Goal: Book appointment/travel/reservation

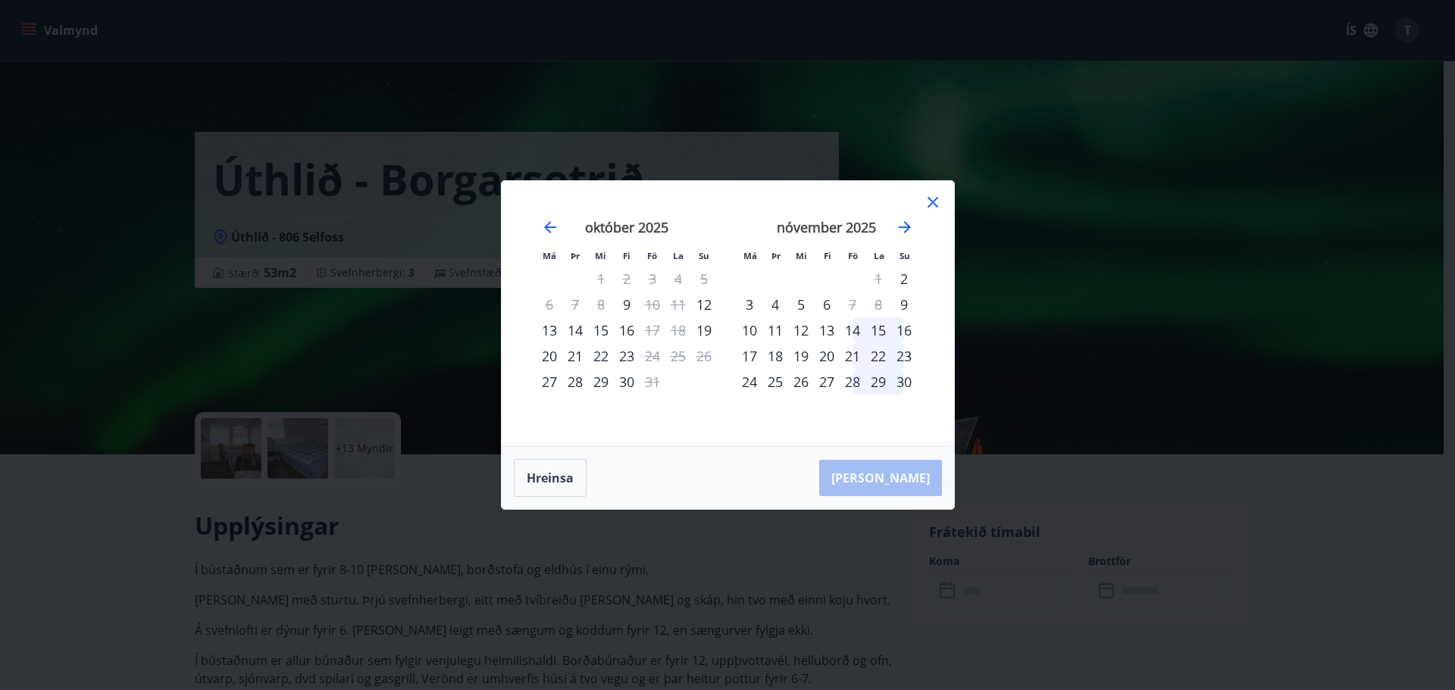
scroll to position [208, 0]
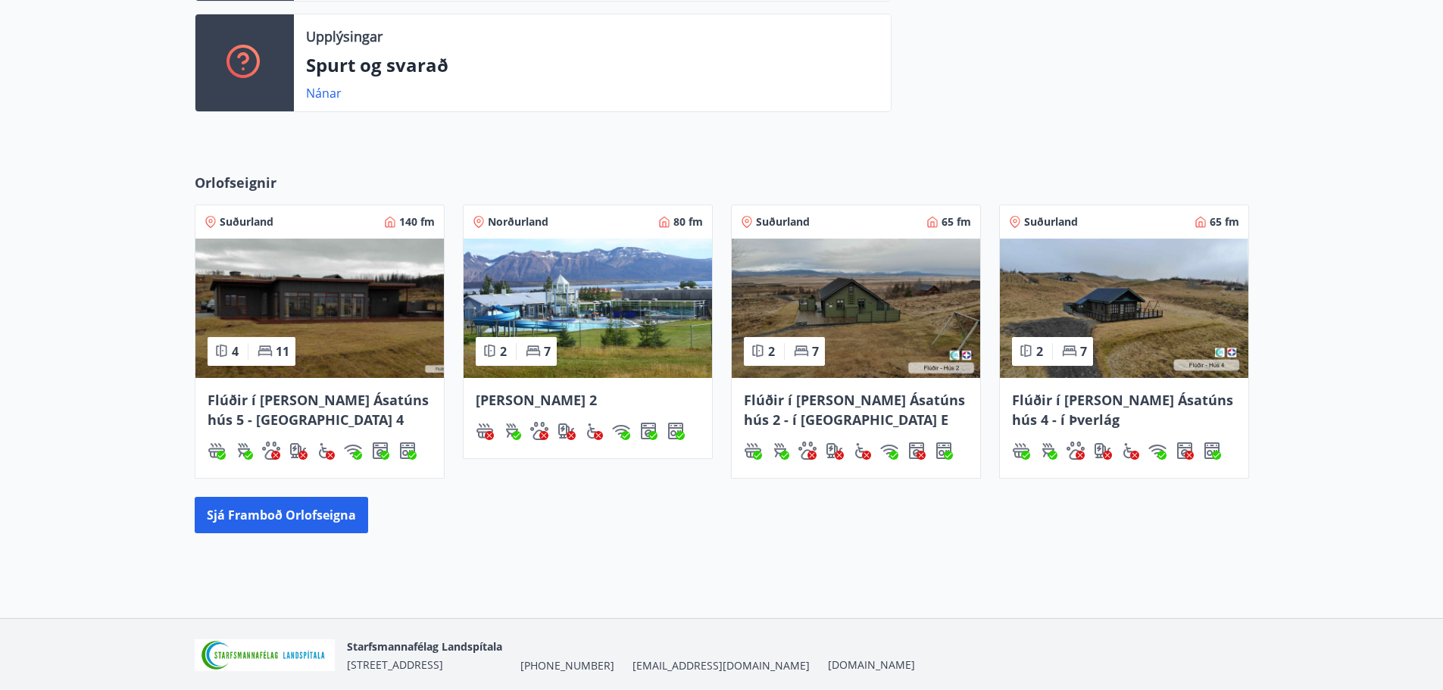
scroll to position [530, 0]
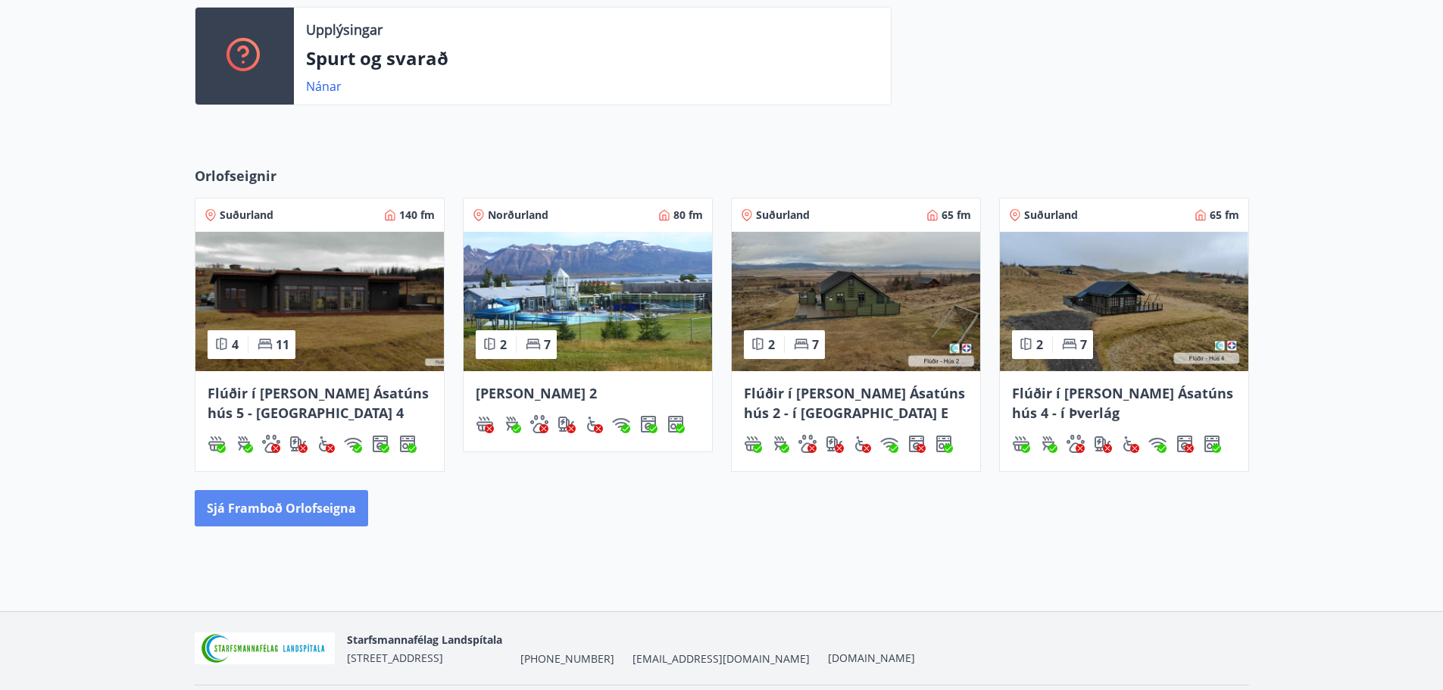
click at [258, 523] on button "Sjá framboð orlofseigna" at bounding box center [282, 508] width 174 height 36
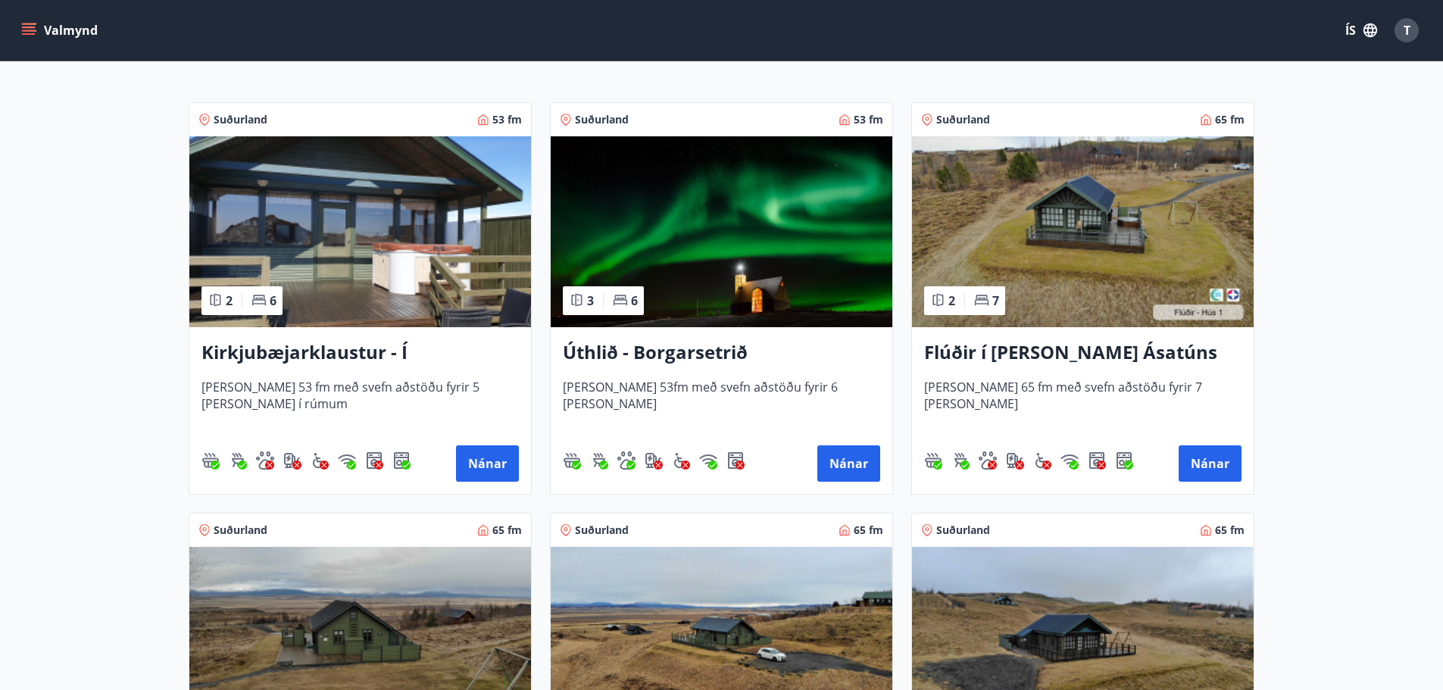
scroll to position [303, 0]
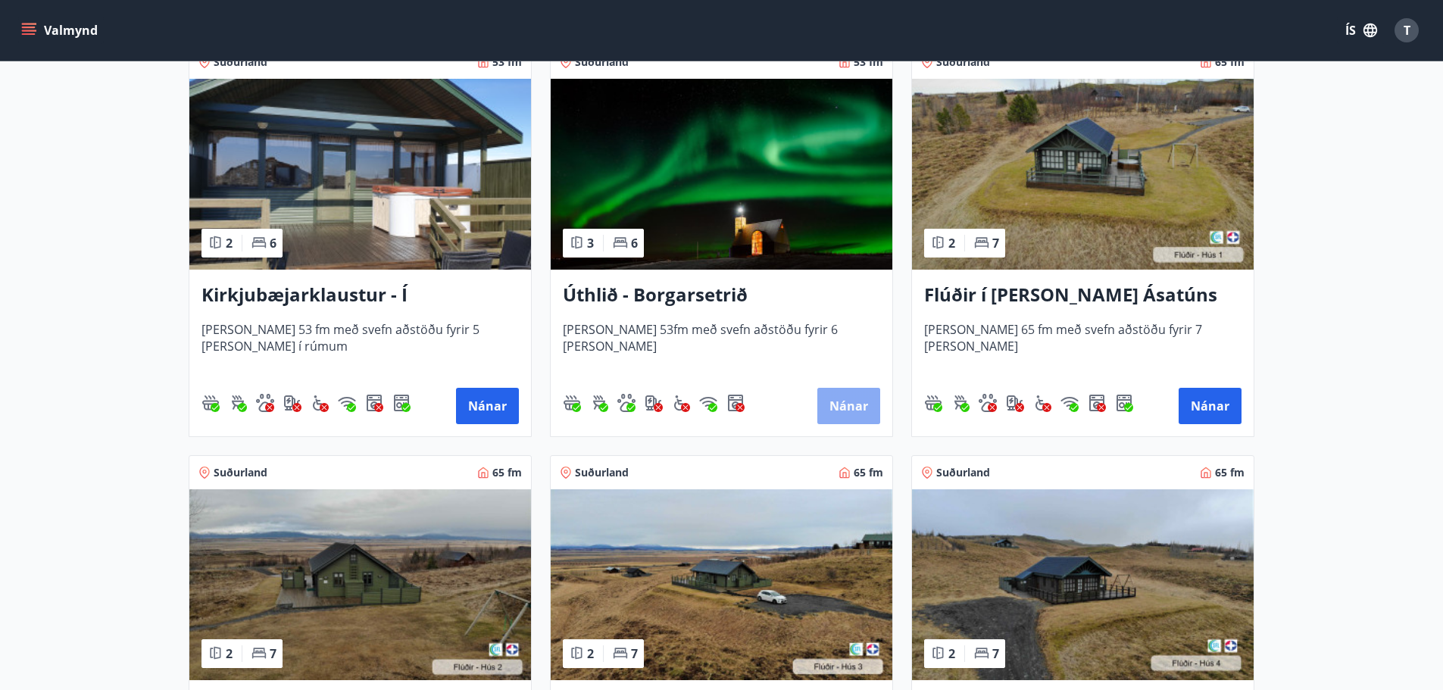
click at [830, 408] on button "Nánar" at bounding box center [849, 406] width 63 height 36
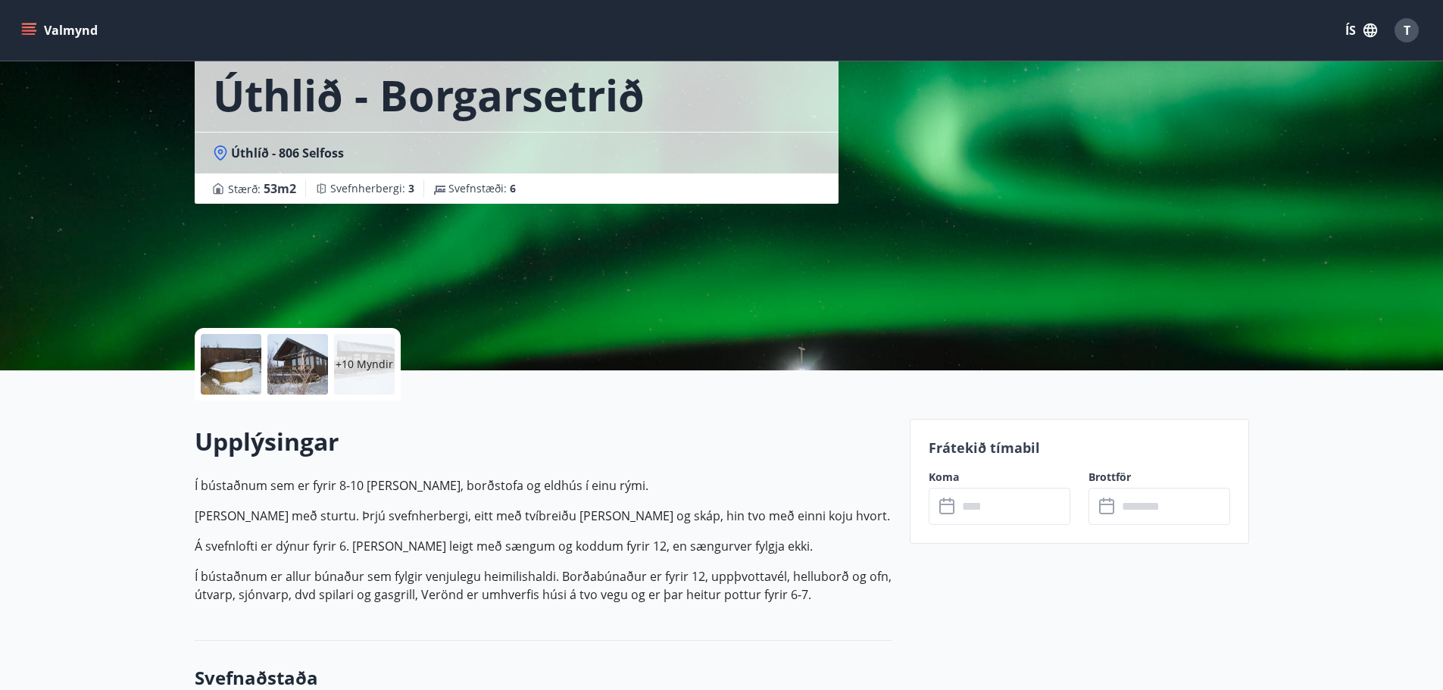
scroll to position [227, 0]
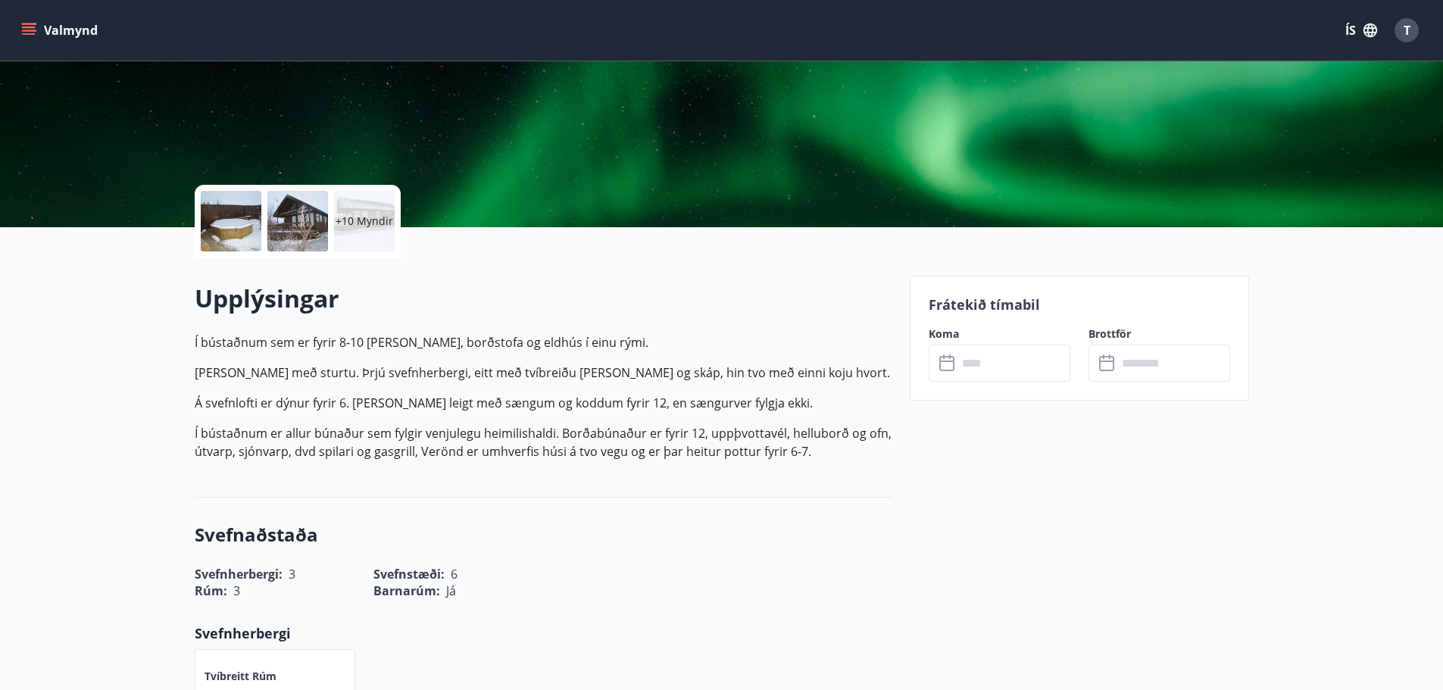
click at [970, 361] on input "text" at bounding box center [1014, 363] width 113 height 37
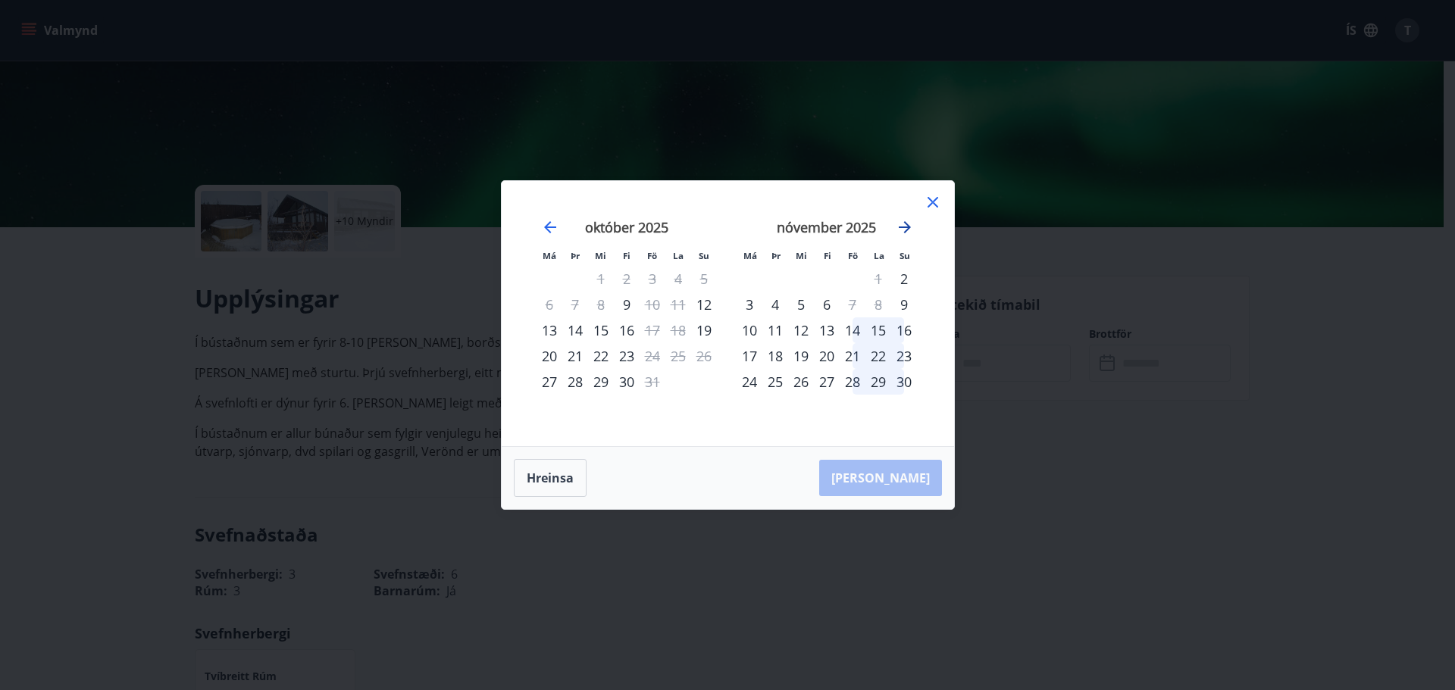
click at [900, 227] on icon "Move forward to switch to the next month." at bounding box center [905, 227] width 12 height 12
click at [899, 228] on icon "Move forward to switch to the next month." at bounding box center [905, 227] width 12 height 12
click at [907, 229] on icon "Move forward to switch to the next month." at bounding box center [905, 227] width 12 height 12
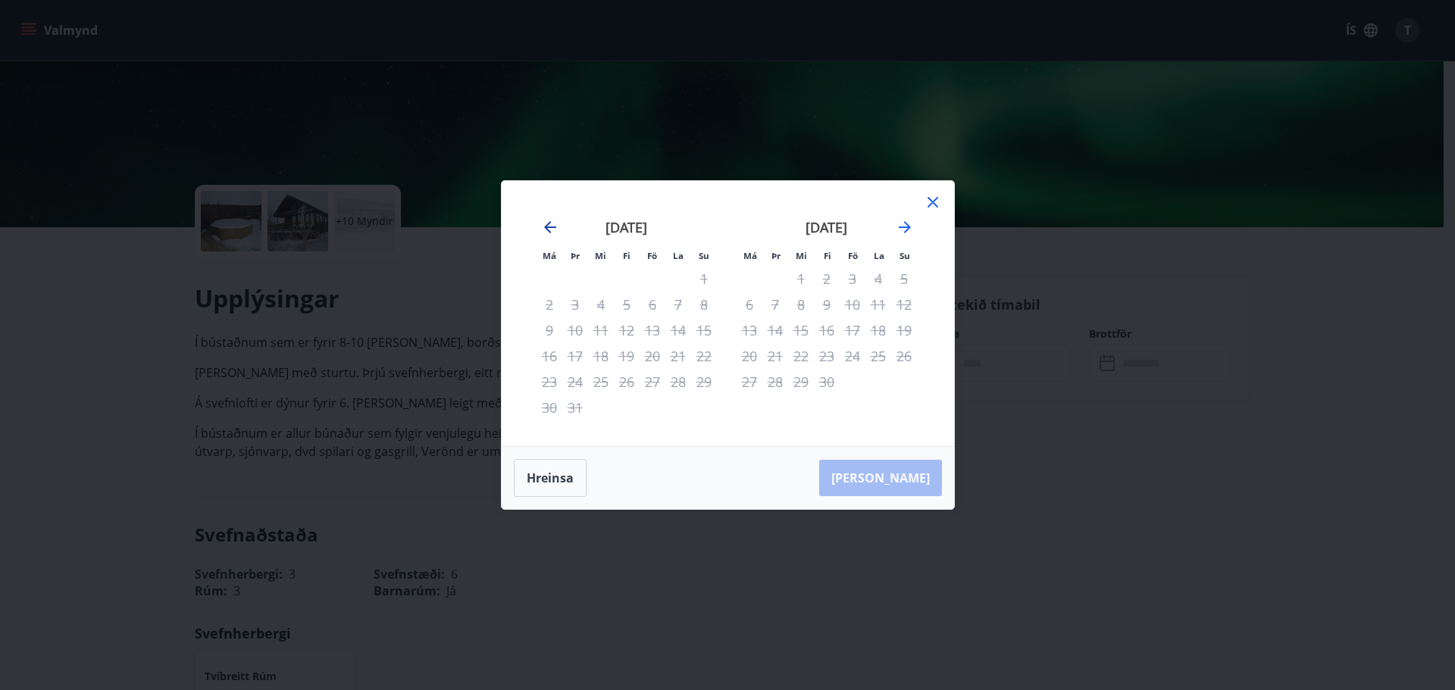
click at [547, 231] on icon "Move backward to switch to the previous month." at bounding box center [550, 227] width 18 height 18
click at [547, 227] on icon "Move backward to switch to the previous month." at bounding box center [550, 227] width 12 height 12
click at [548, 227] on icon "Move backward to switch to the previous month." at bounding box center [550, 227] width 12 height 12
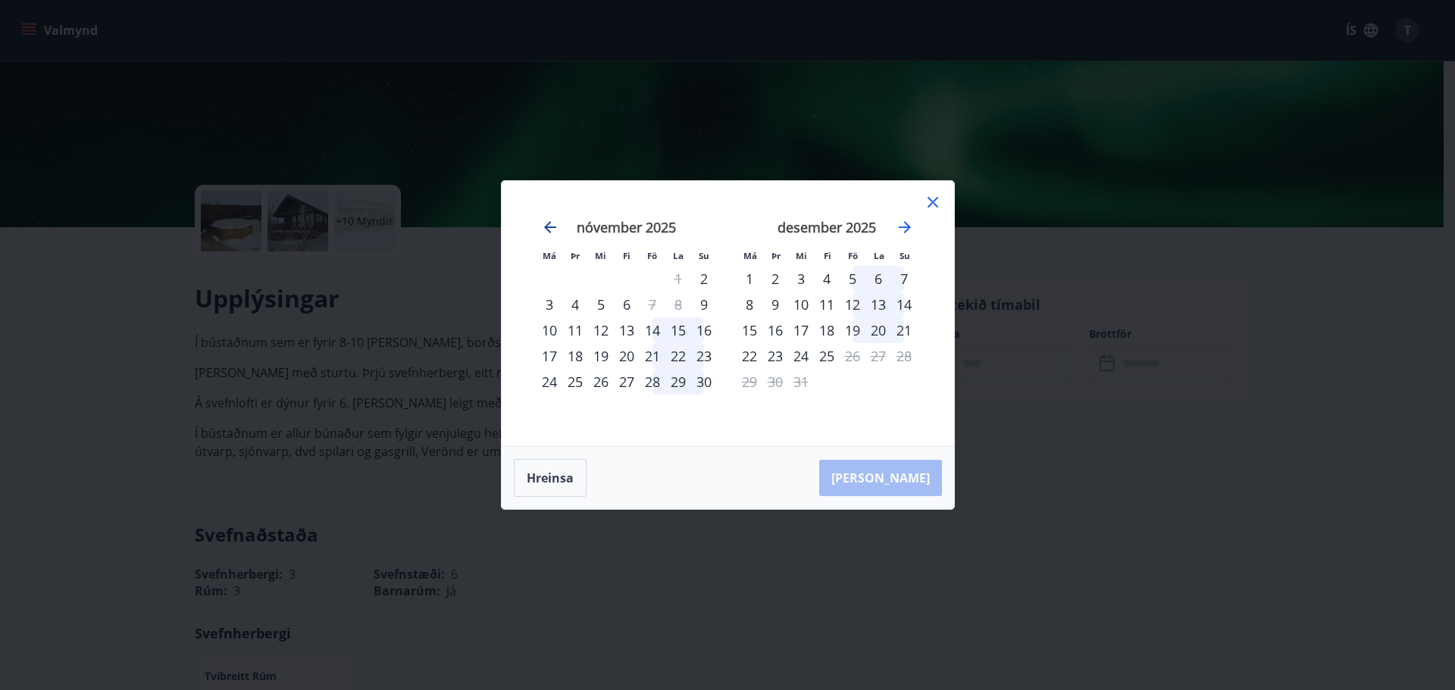
click at [545, 229] on icon "Move backward to switch to the previous month." at bounding box center [550, 227] width 18 height 18
click at [852, 329] on div "14" at bounding box center [853, 330] width 26 height 26
click at [904, 331] on div "16" at bounding box center [904, 330] width 26 height 26
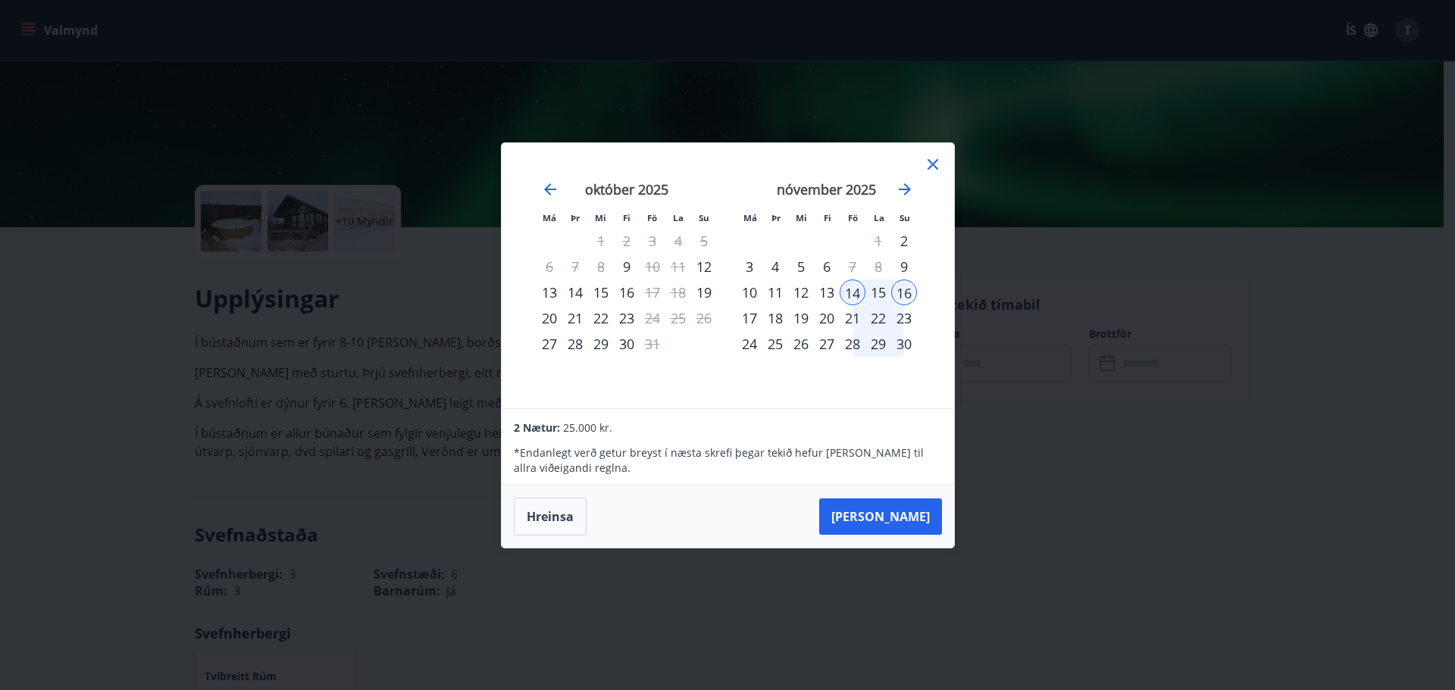
click at [933, 164] on icon at bounding box center [932, 164] width 2 height 2
